Goal: Task Accomplishment & Management: Complete application form

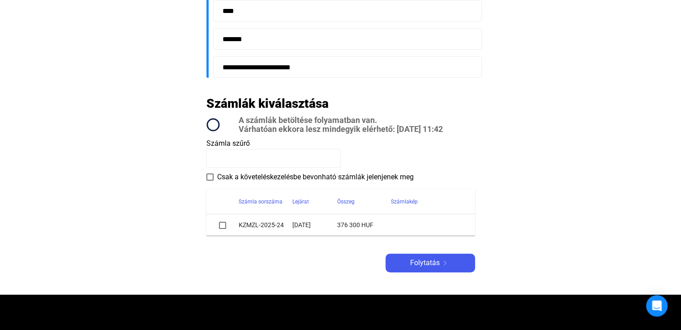
scroll to position [290, 0]
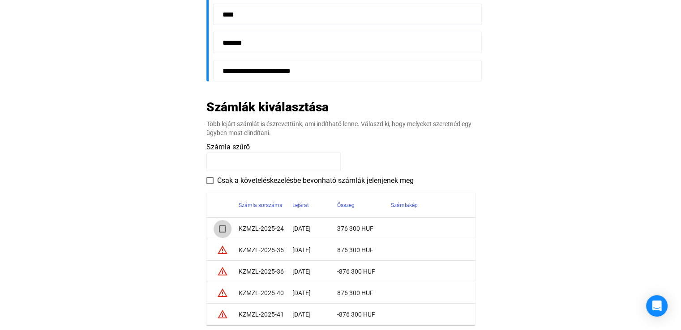
click at [223, 230] on span at bounding box center [222, 229] width 7 height 7
click at [573, 240] on main "**********" at bounding box center [340, 81] width 681 height 607
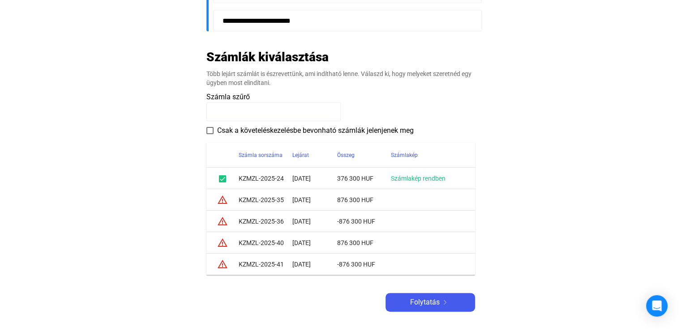
scroll to position [433, 0]
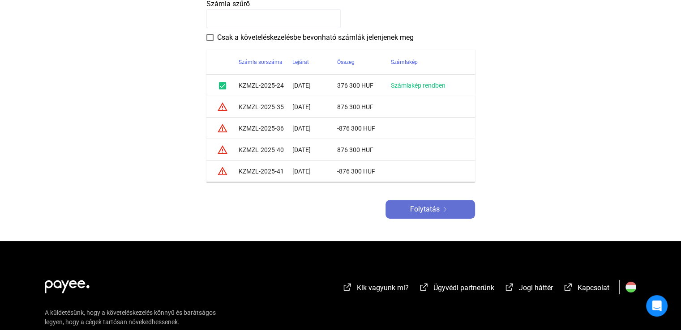
click at [426, 213] on span "Folytatás" at bounding box center [425, 209] width 30 height 11
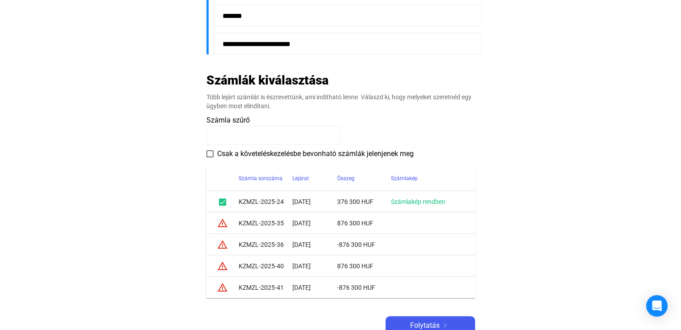
scroll to position [318, 0]
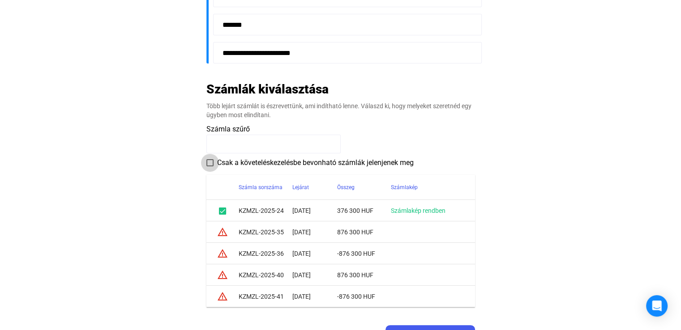
click at [212, 162] on span at bounding box center [209, 162] width 7 height 7
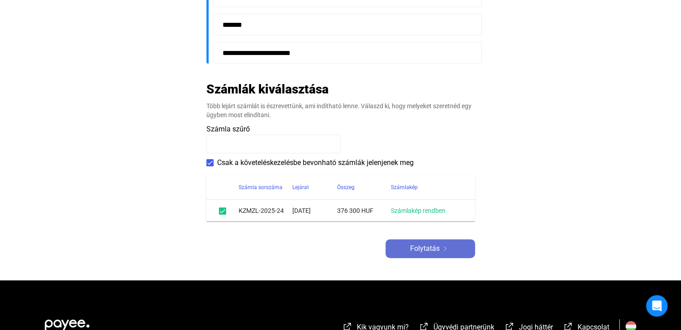
click at [422, 247] on span "Folytatás" at bounding box center [425, 248] width 30 height 11
click at [421, 211] on link "Számlakép rendben" at bounding box center [418, 210] width 55 height 7
click at [413, 248] on span "Folytatás" at bounding box center [425, 248] width 30 height 11
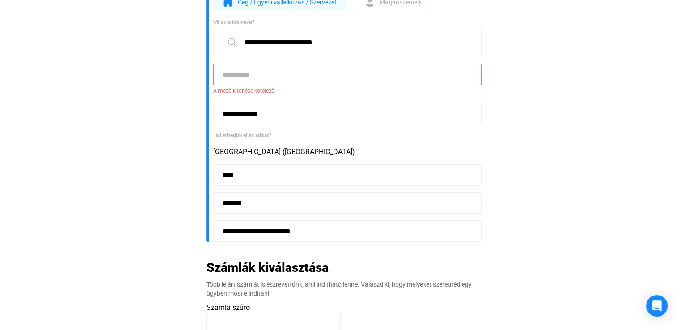
scroll to position [95, 0]
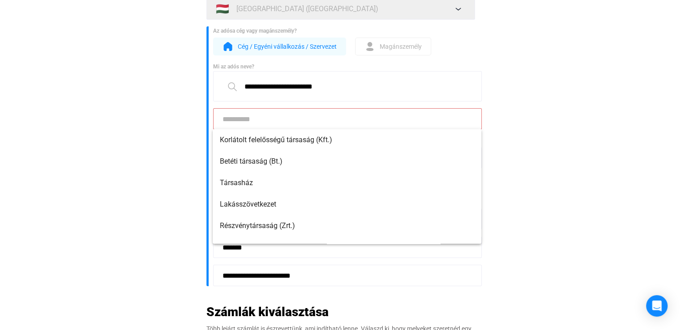
click at [294, 124] on input at bounding box center [347, 118] width 268 height 21
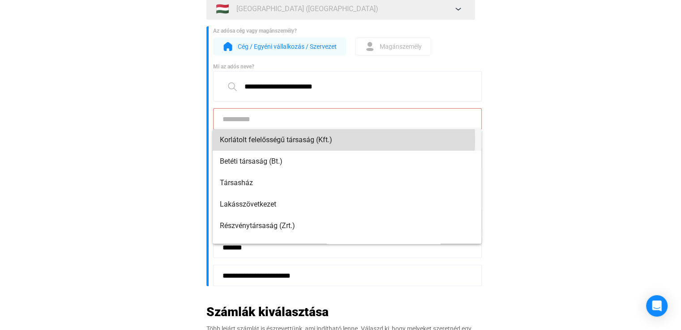
click at [289, 141] on span "Korlátolt felelősségű társaság (Kft.)" at bounding box center [347, 140] width 254 height 11
type input "**********"
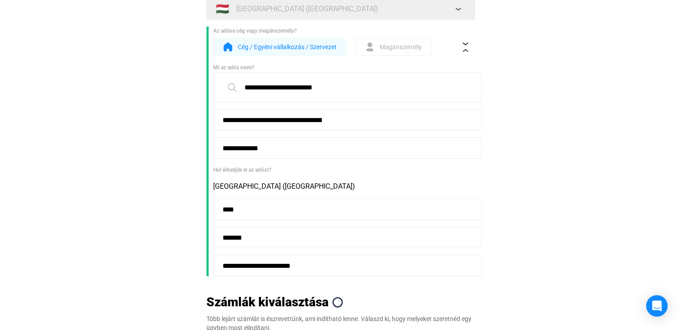
click at [559, 163] on main "**********" at bounding box center [340, 233] width 681 height 522
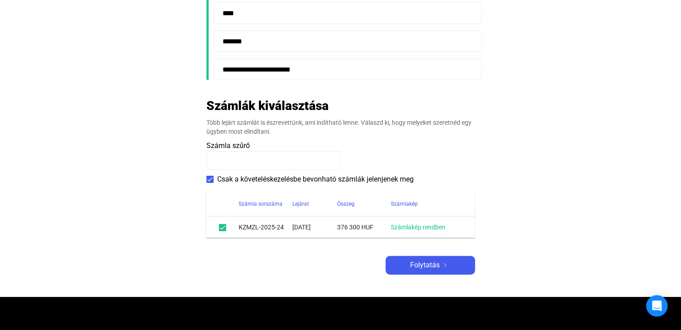
scroll to position [328, 0]
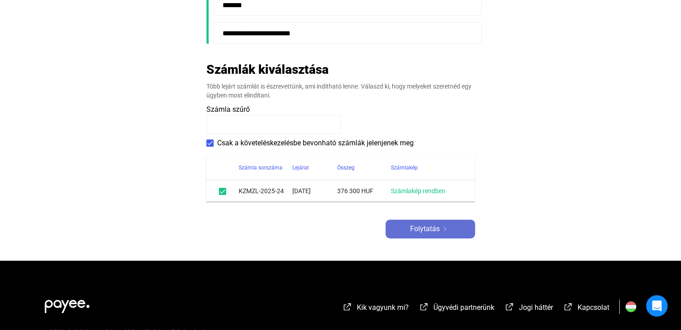
click at [429, 226] on span "Folytatás" at bounding box center [425, 229] width 30 height 11
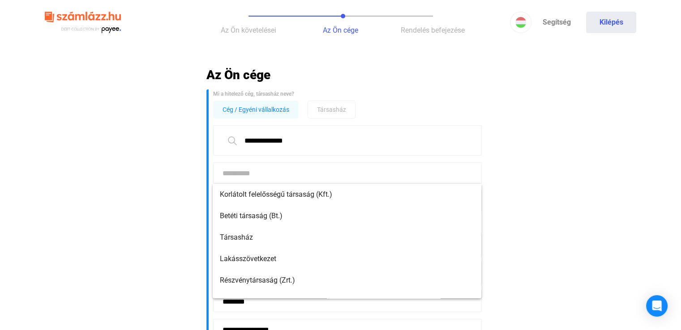
click at [267, 178] on input at bounding box center [347, 172] width 268 height 21
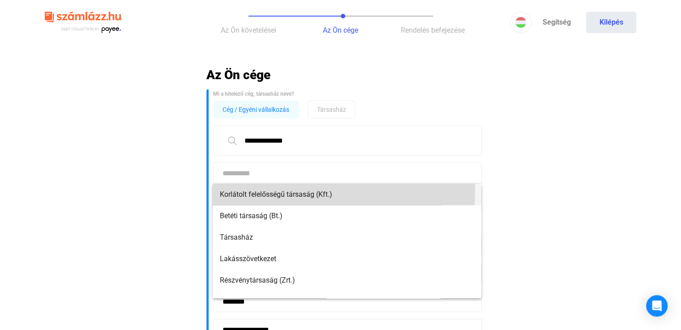
click at [260, 190] on span "Korlátolt felelősségű társaság (Kft.)" at bounding box center [347, 194] width 254 height 11
type input "**********"
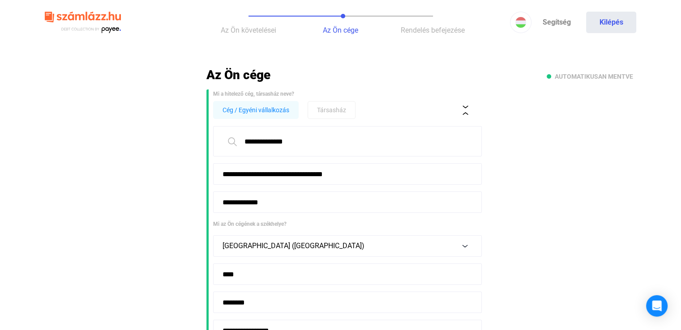
click at [584, 208] on main "**********" at bounding box center [340, 278] width 681 height 423
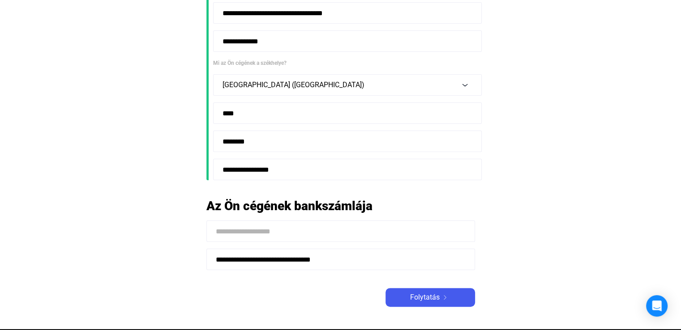
scroll to position [179, 0]
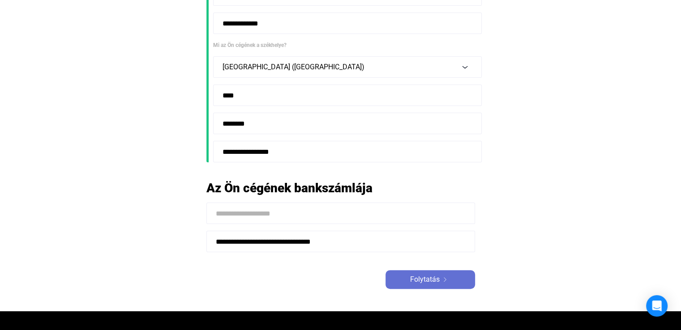
click at [421, 281] on span "Folytatás" at bounding box center [425, 279] width 30 height 11
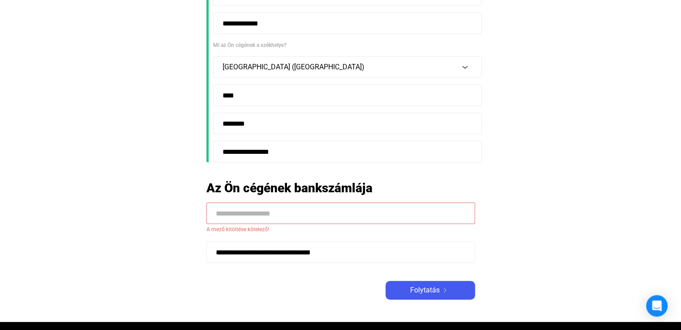
click at [271, 213] on input at bounding box center [340, 213] width 268 height 21
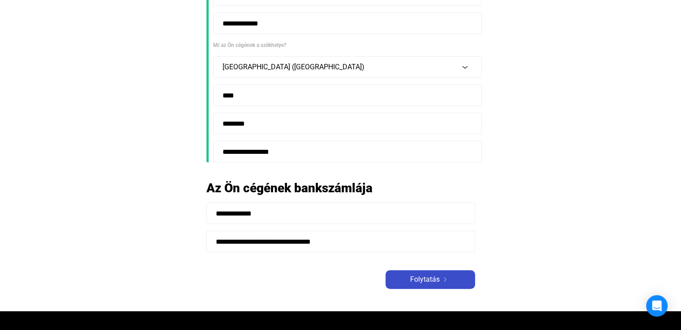
type input "**********"
click at [439, 280] on span "Folytatás" at bounding box center [425, 279] width 30 height 11
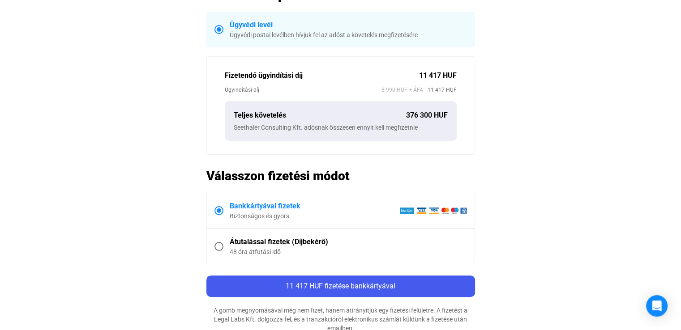
scroll to position [268, 0]
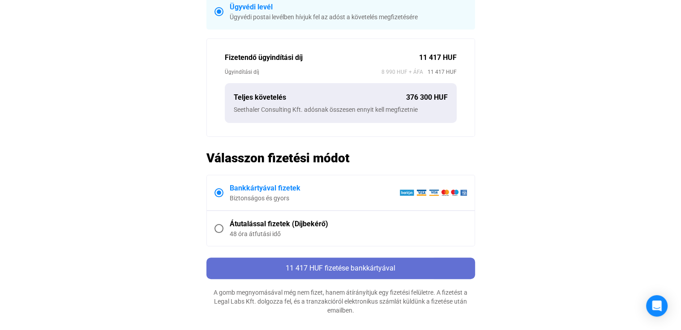
click at [368, 268] on span "11 417 HUF fizetése bankkártyával" at bounding box center [340, 268] width 110 height 9
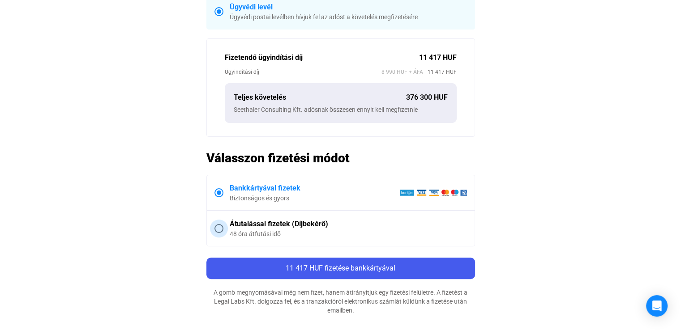
click at [218, 230] on span at bounding box center [218, 228] width 9 height 9
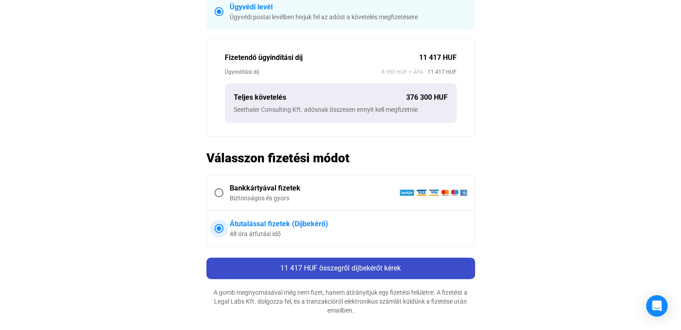
click at [336, 264] on span "11 417 HUF összegről díjbekérőt kérek" at bounding box center [340, 268] width 120 height 9
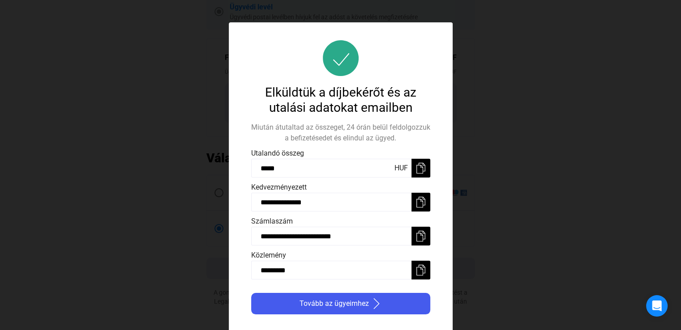
scroll to position [0, 0]
